Goal: Check status: Check status

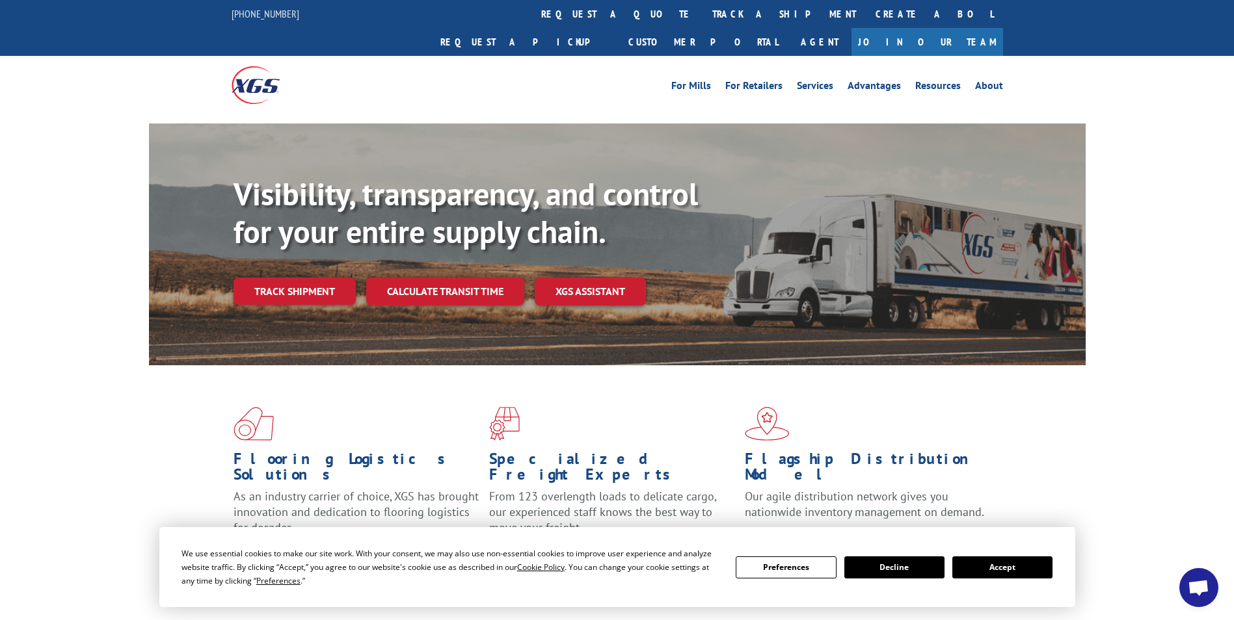
click at [1002, 570] on button "Accept" at bounding box center [1002, 568] width 100 height 22
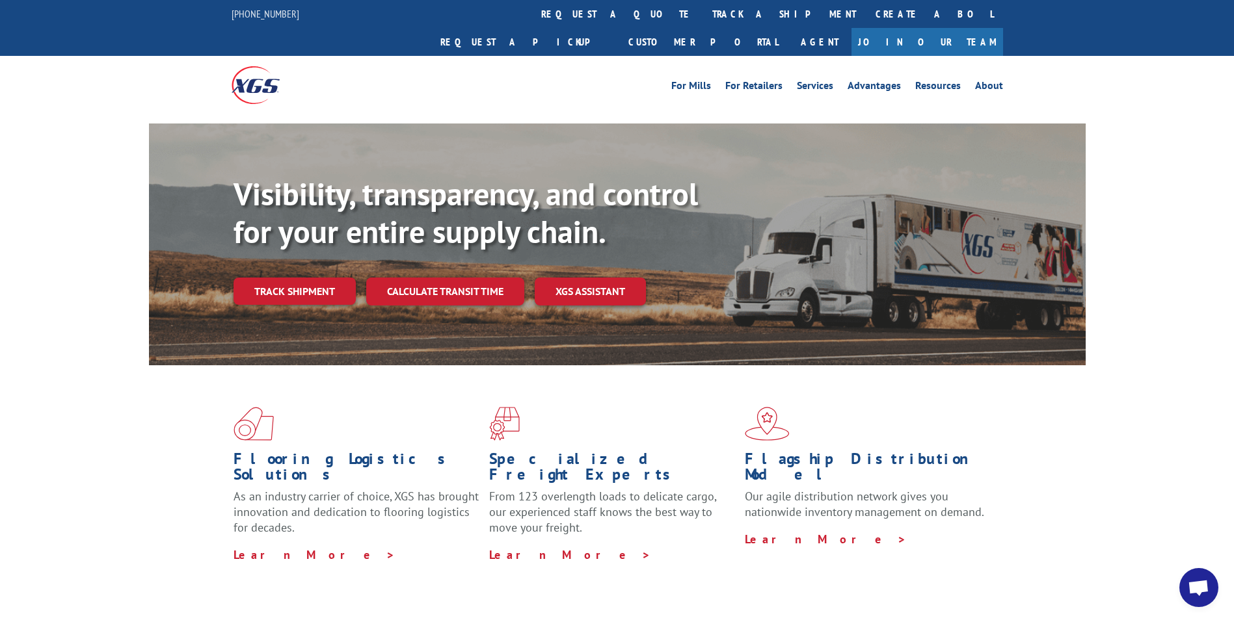
click at [305, 278] on link "Track shipment" at bounding box center [294, 291] width 122 height 27
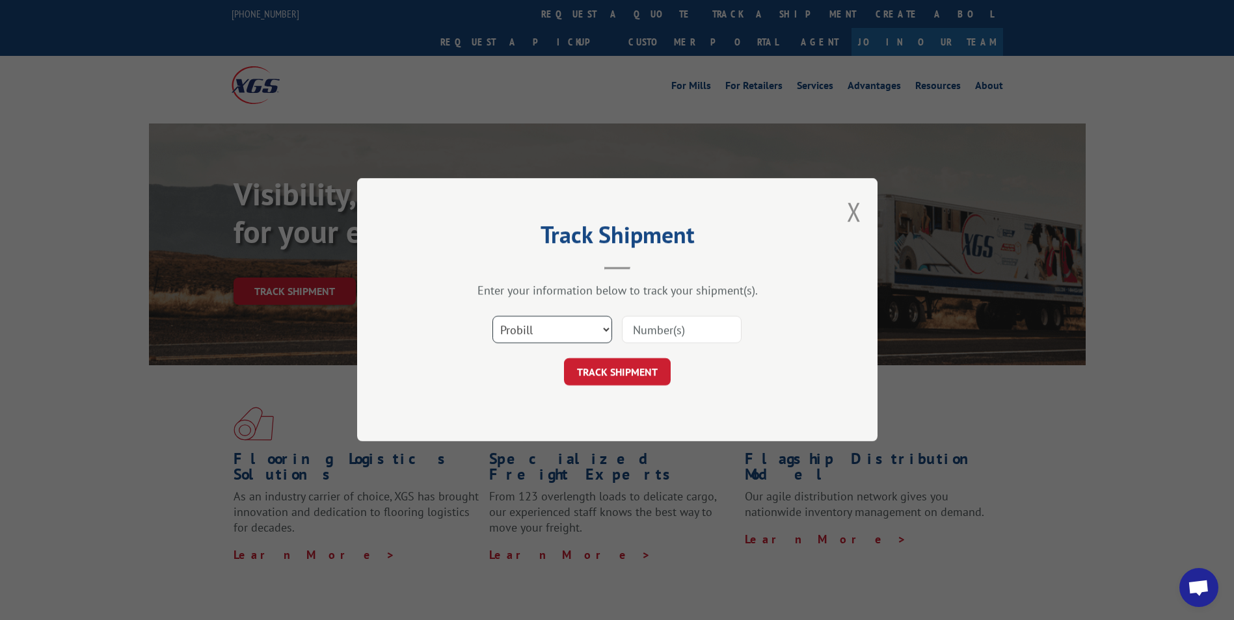
click at [581, 327] on select "Select category... Probill BOL PO" at bounding box center [552, 330] width 120 height 27
click at [580, 325] on select "Select category... Probill BOL PO" at bounding box center [552, 330] width 120 height 27
click at [644, 332] on input at bounding box center [682, 330] width 120 height 27
type input "17402439"
click at [656, 377] on button "TRACK SHIPMENT" at bounding box center [617, 372] width 107 height 27
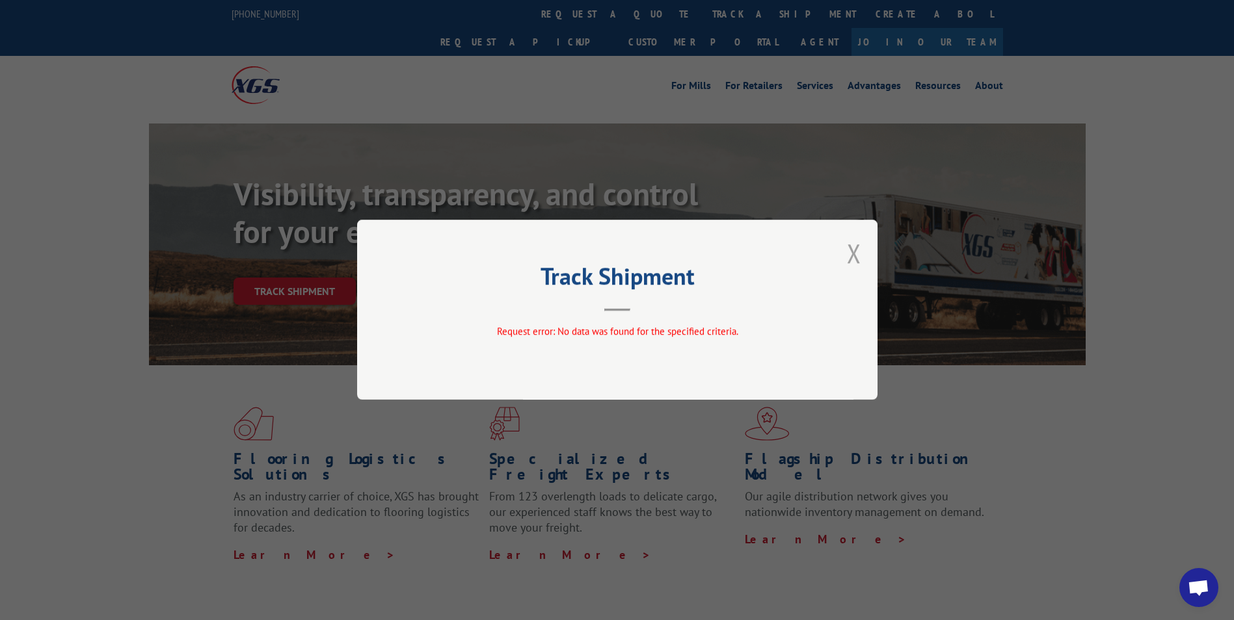
click at [858, 253] on button "Close modal" at bounding box center [854, 253] width 14 height 34
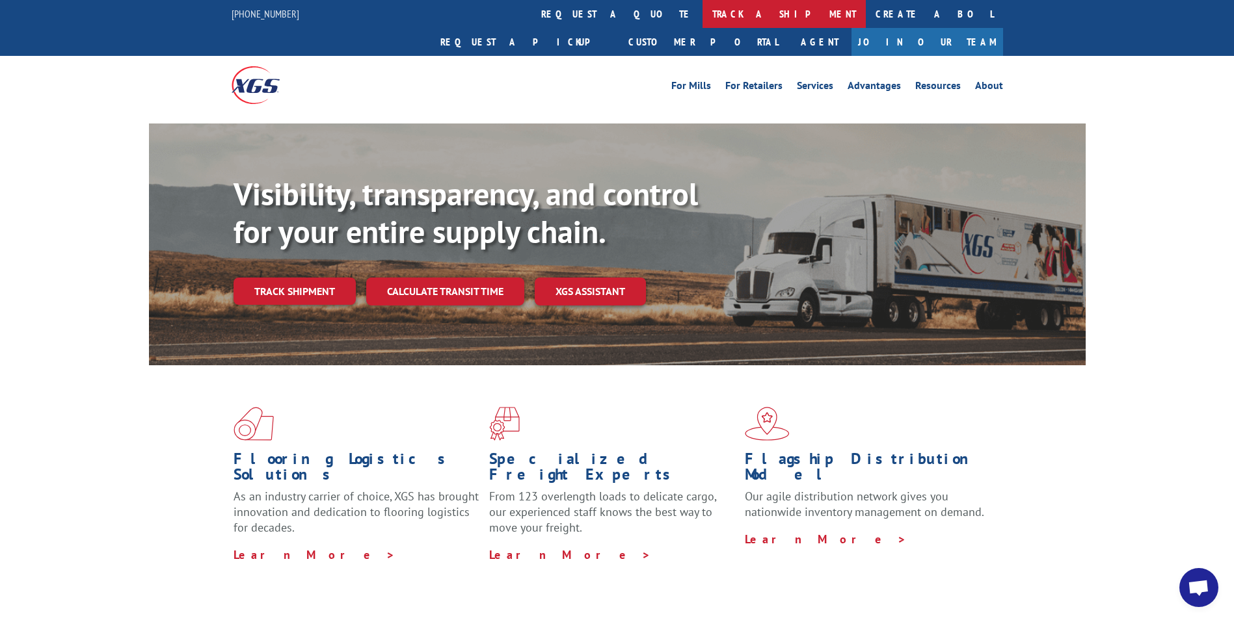
click at [702, 17] on link "track a shipment" at bounding box center [783, 14] width 163 height 28
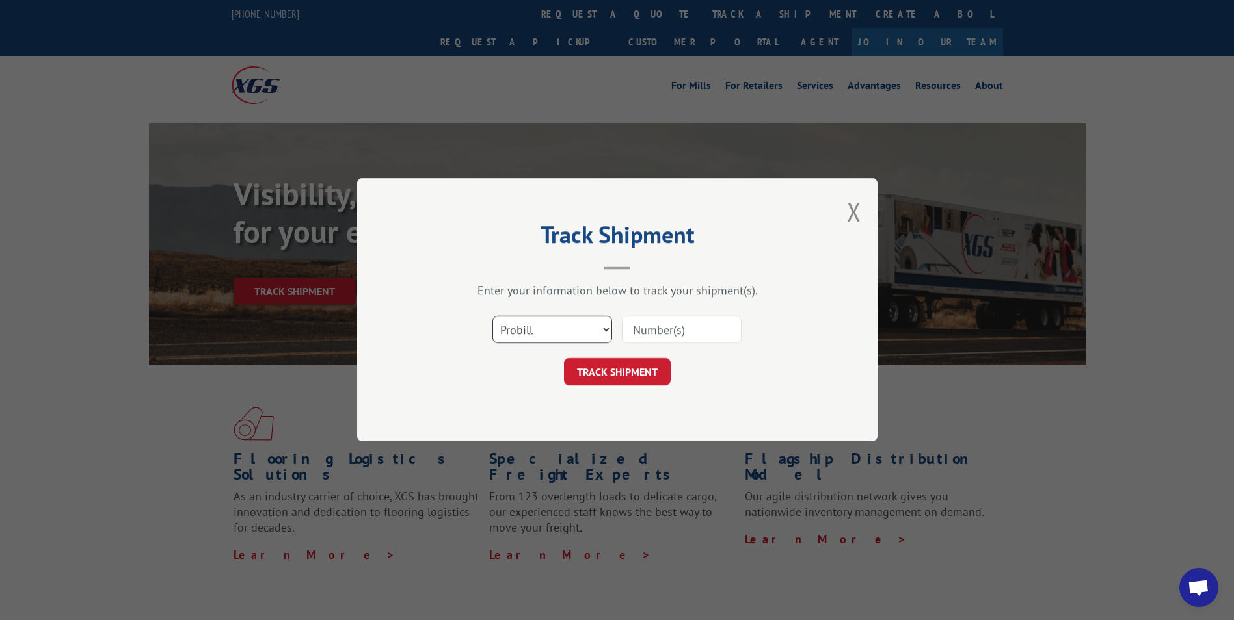
click at [585, 328] on select "Select category... Probill BOL PO" at bounding box center [552, 330] width 120 height 27
select select "po"
click at [492, 317] on select "Select category... Probill BOL PO" at bounding box center [552, 330] width 120 height 27
click at [649, 325] on input at bounding box center [682, 330] width 120 height 27
type input "17402439"
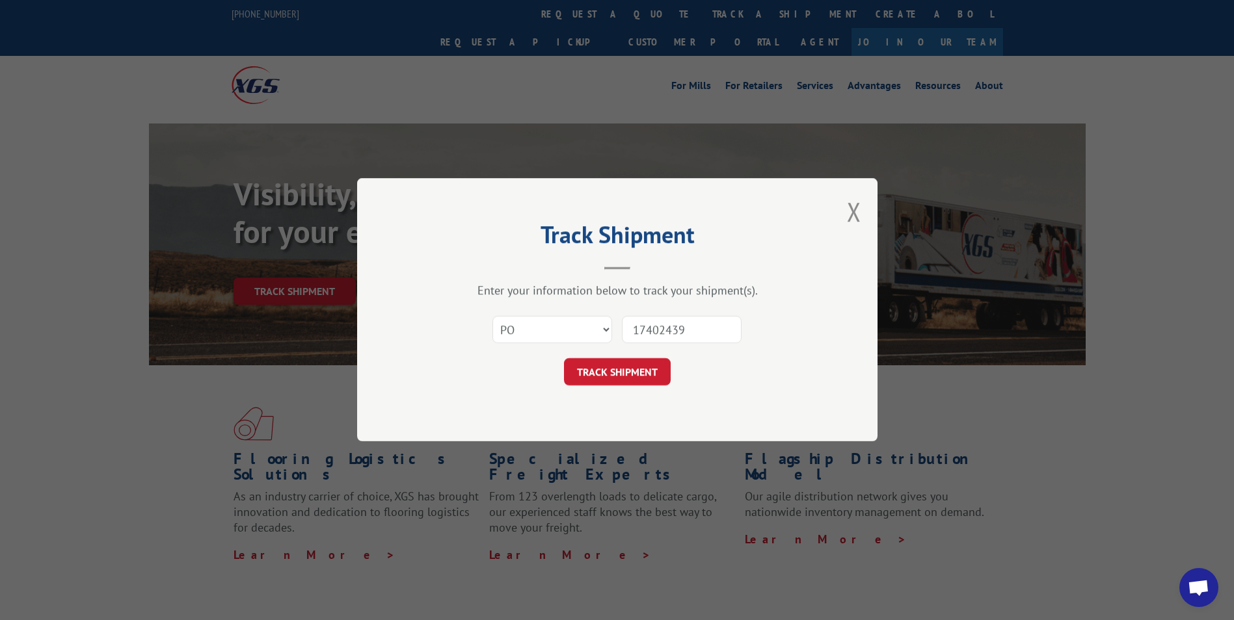
click at [625, 388] on div "Track Shipment Enter your information below to track your shipment(s). Select c…" at bounding box center [617, 309] width 520 height 263
click at [618, 375] on button "TRACK SHIPMENT" at bounding box center [617, 372] width 107 height 27
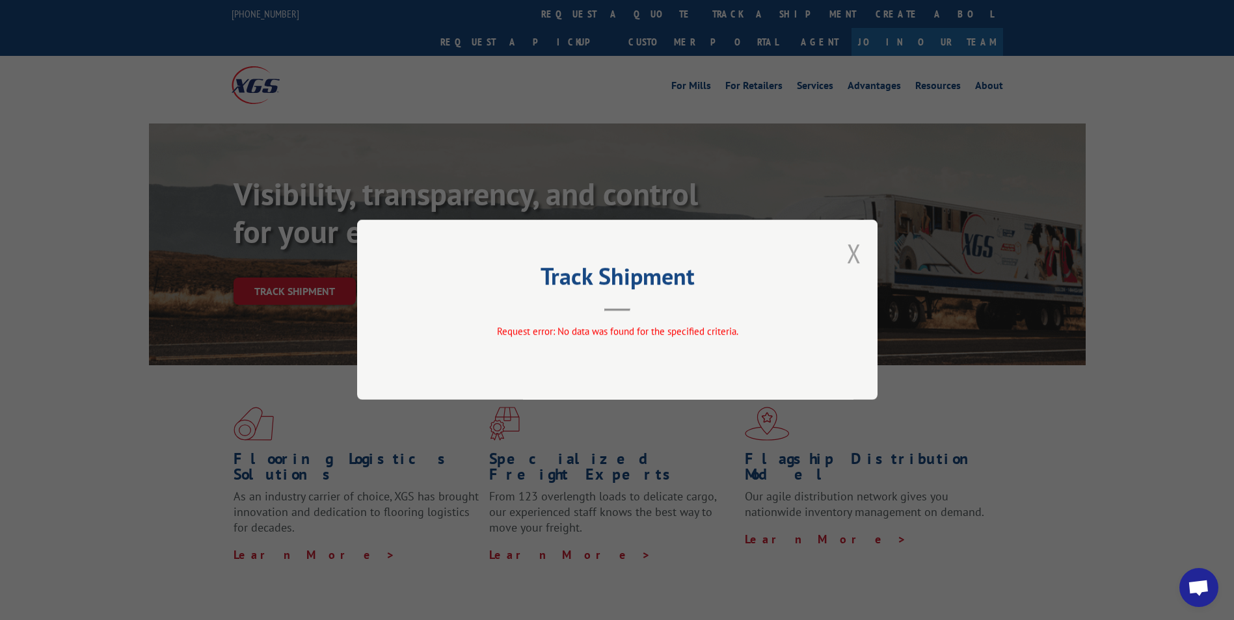
click at [857, 253] on button "Close modal" at bounding box center [854, 253] width 14 height 34
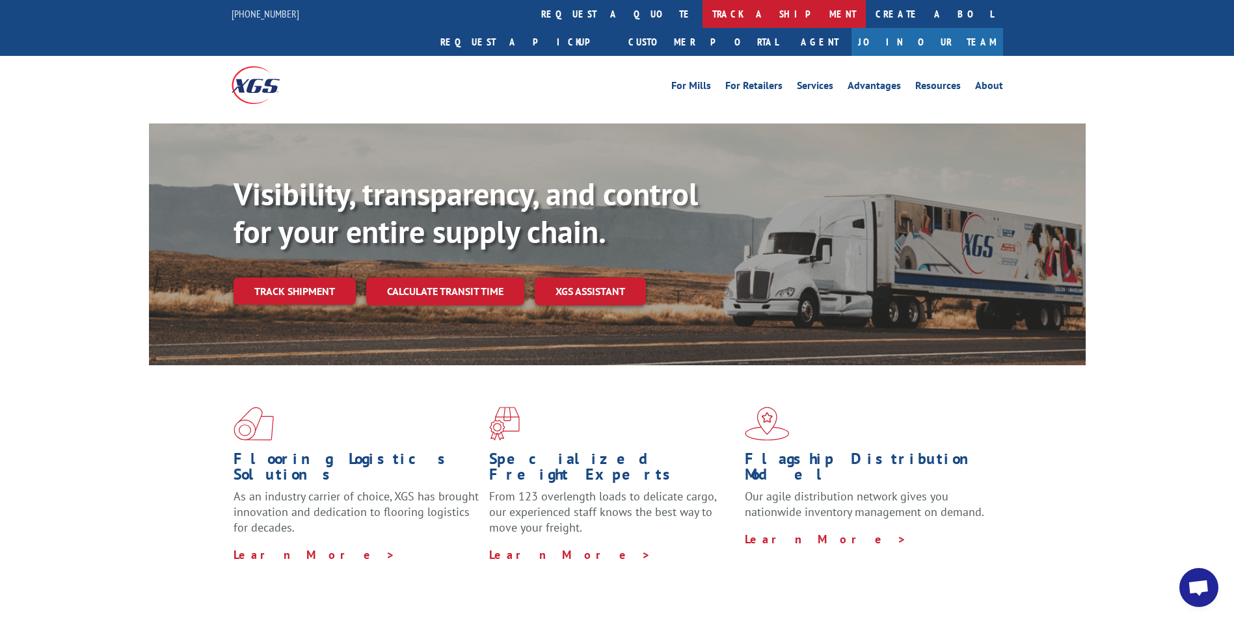
click at [702, 21] on link "track a shipment" at bounding box center [783, 14] width 163 height 28
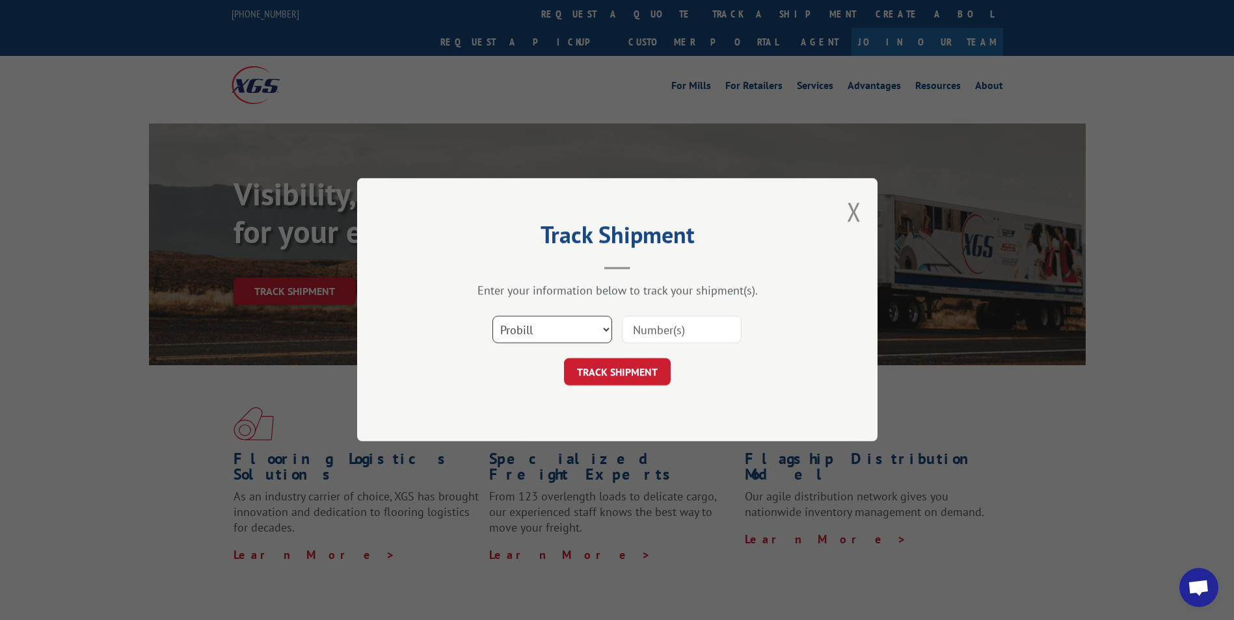
click at [574, 338] on select "Select category... Probill BOL PO" at bounding box center [552, 330] width 120 height 27
click at [563, 289] on div "Enter your information below to track your shipment(s)." at bounding box center [617, 291] width 390 height 15
click at [850, 213] on button "Close modal" at bounding box center [854, 211] width 14 height 34
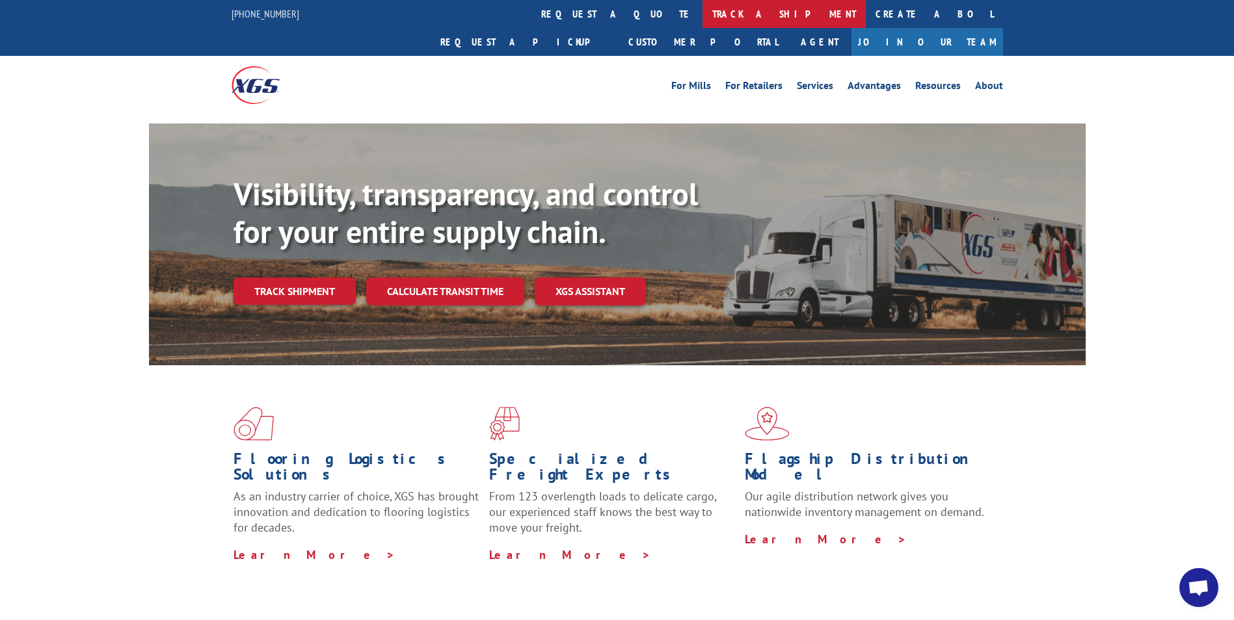
click at [702, 17] on link "track a shipment" at bounding box center [783, 14] width 163 height 28
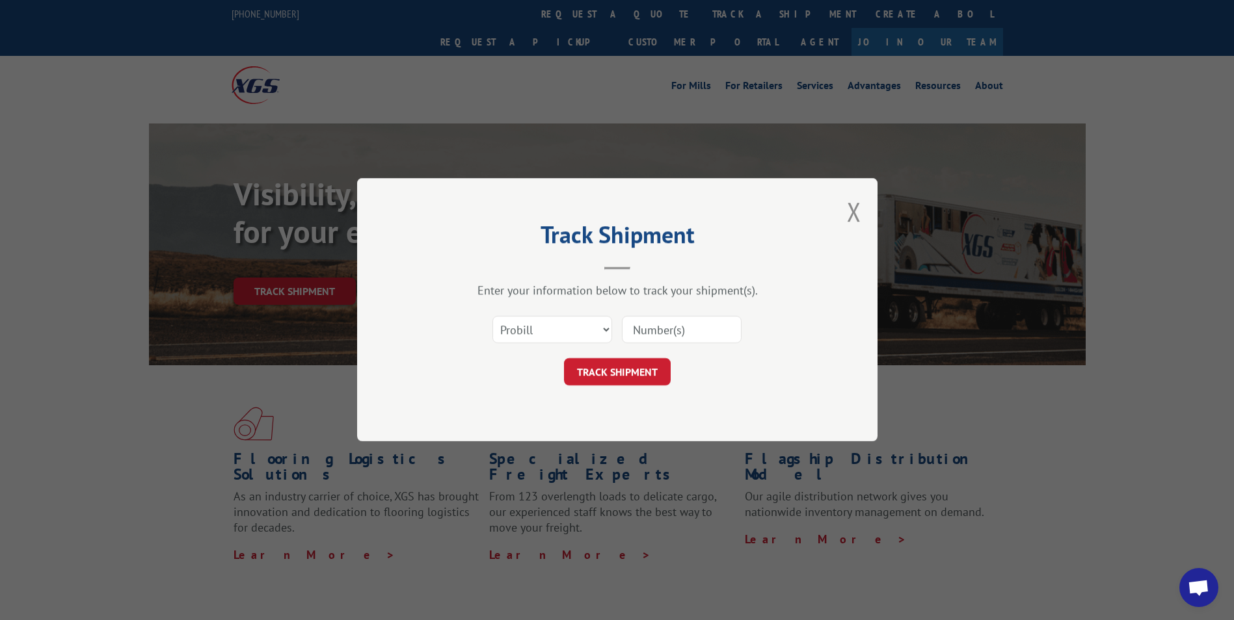
click at [840, 226] on div "Track Shipment Enter your information below to track your shipment(s). Select c…" at bounding box center [617, 309] width 520 height 263
click at [849, 217] on button "Close modal" at bounding box center [854, 211] width 14 height 34
